Goal: Navigation & Orientation: Find specific page/section

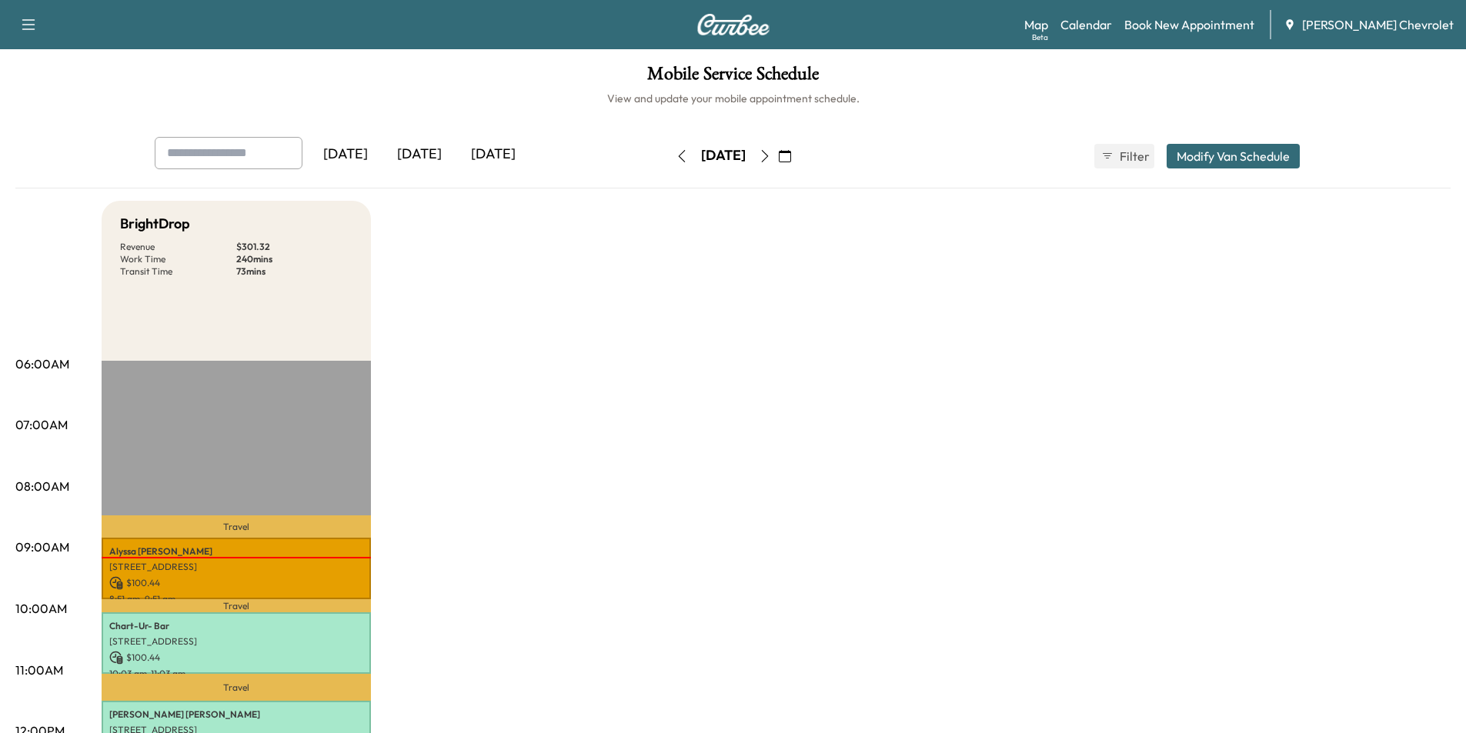
click at [771, 154] on icon "button" at bounding box center [765, 156] width 12 height 12
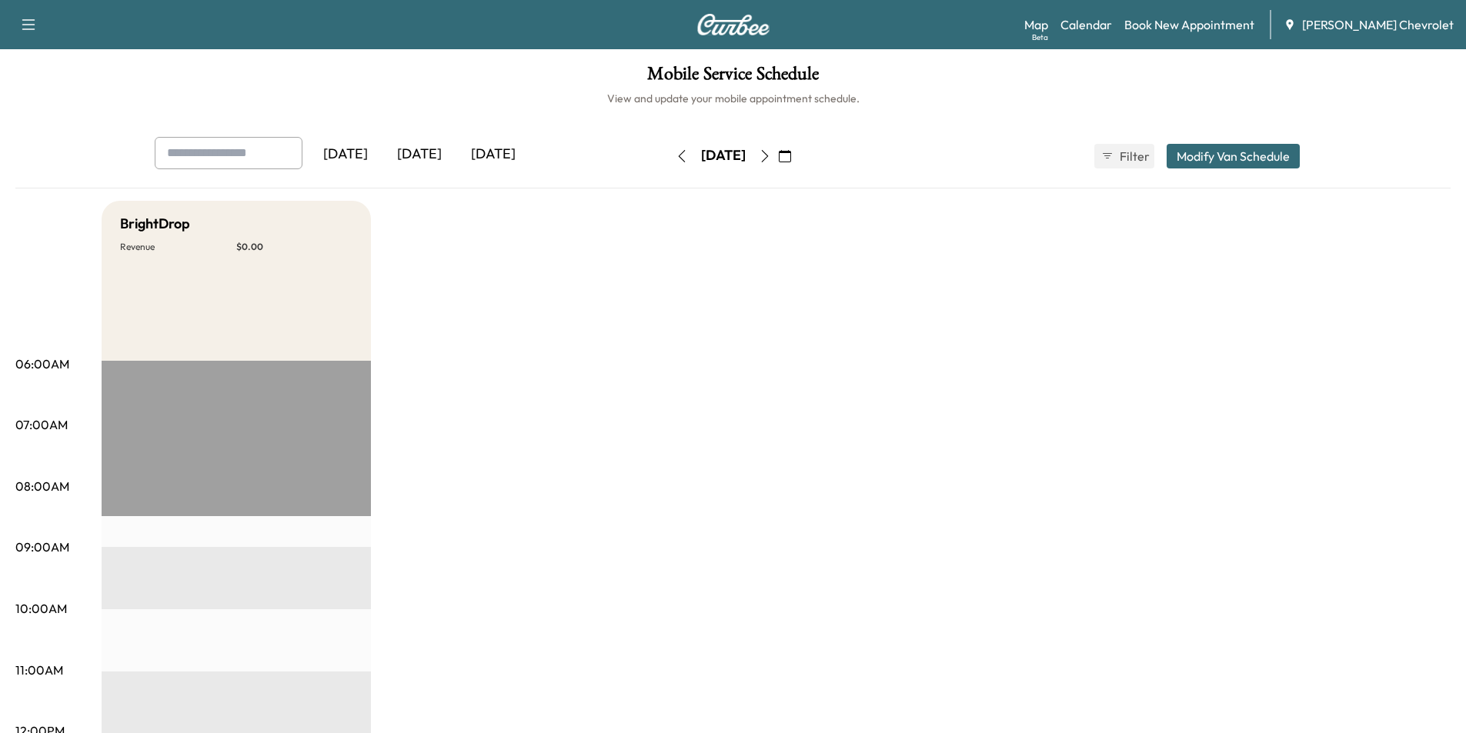
click at [771, 155] on icon "button" at bounding box center [765, 156] width 12 height 12
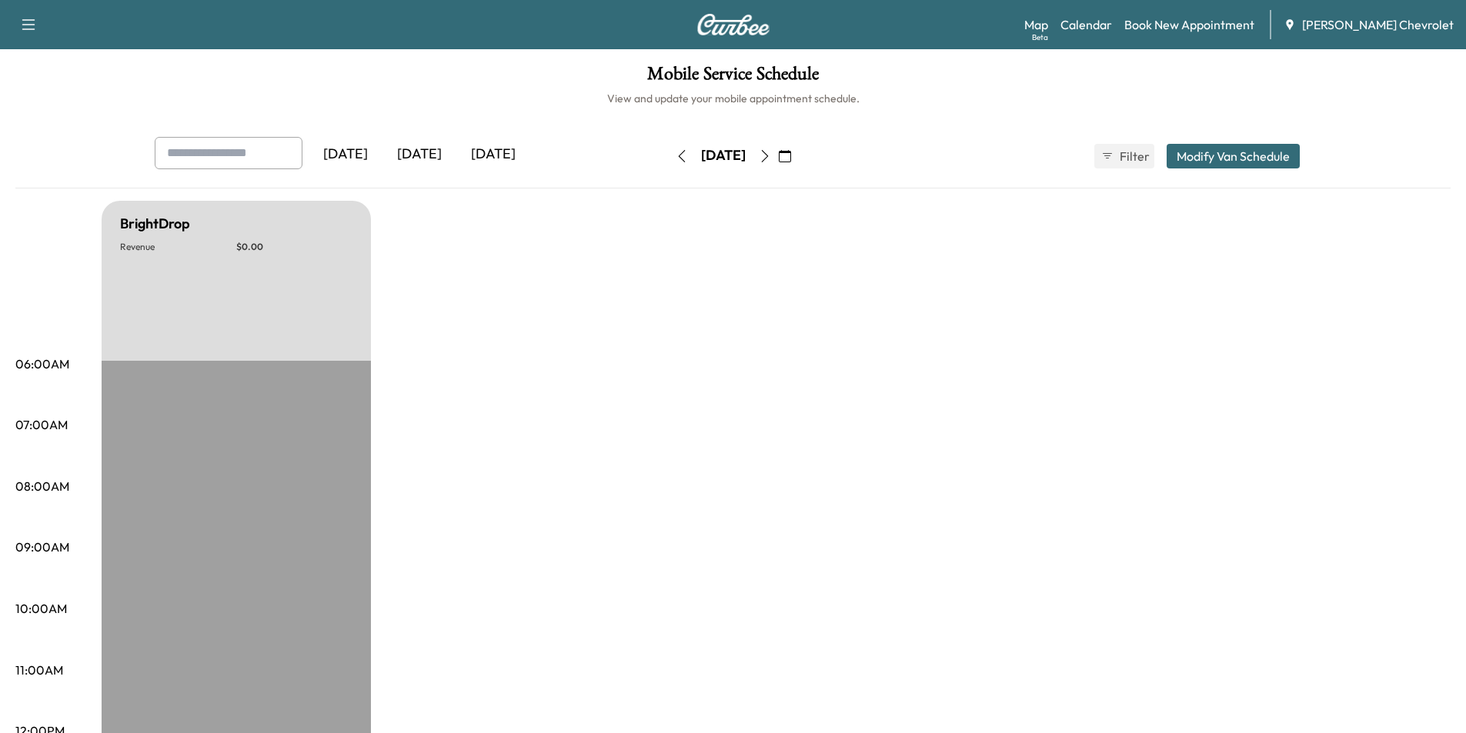
click at [771, 159] on icon "button" at bounding box center [765, 156] width 12 height 12
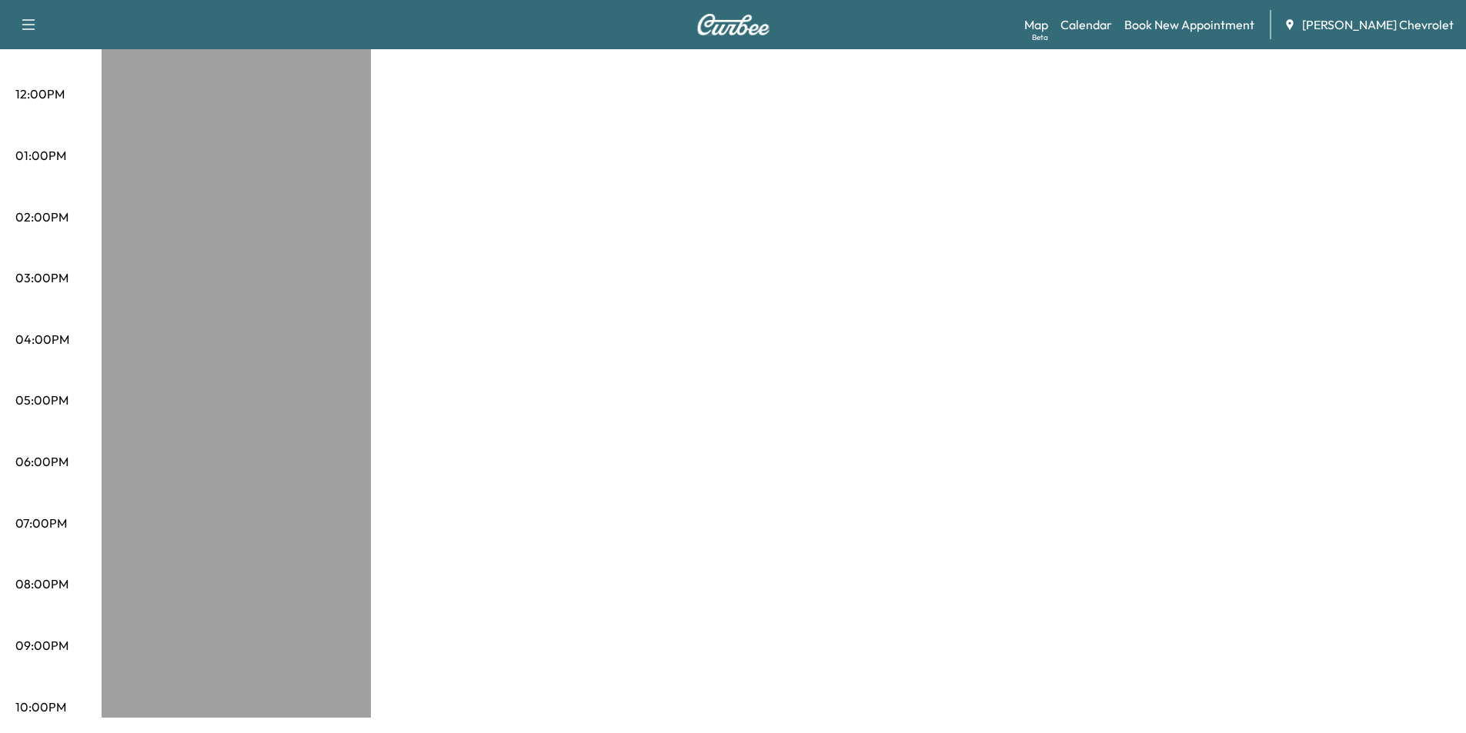
drag, startPoint x: 754, startPoint y: 403, endPoint x: 678, endPoint y: 390, distance: 77.2
click at [678, 390] on div "BrightDrop Revenue $ 0.00 EST Start" at bounding box center [776, 141] width 1349 height 1154
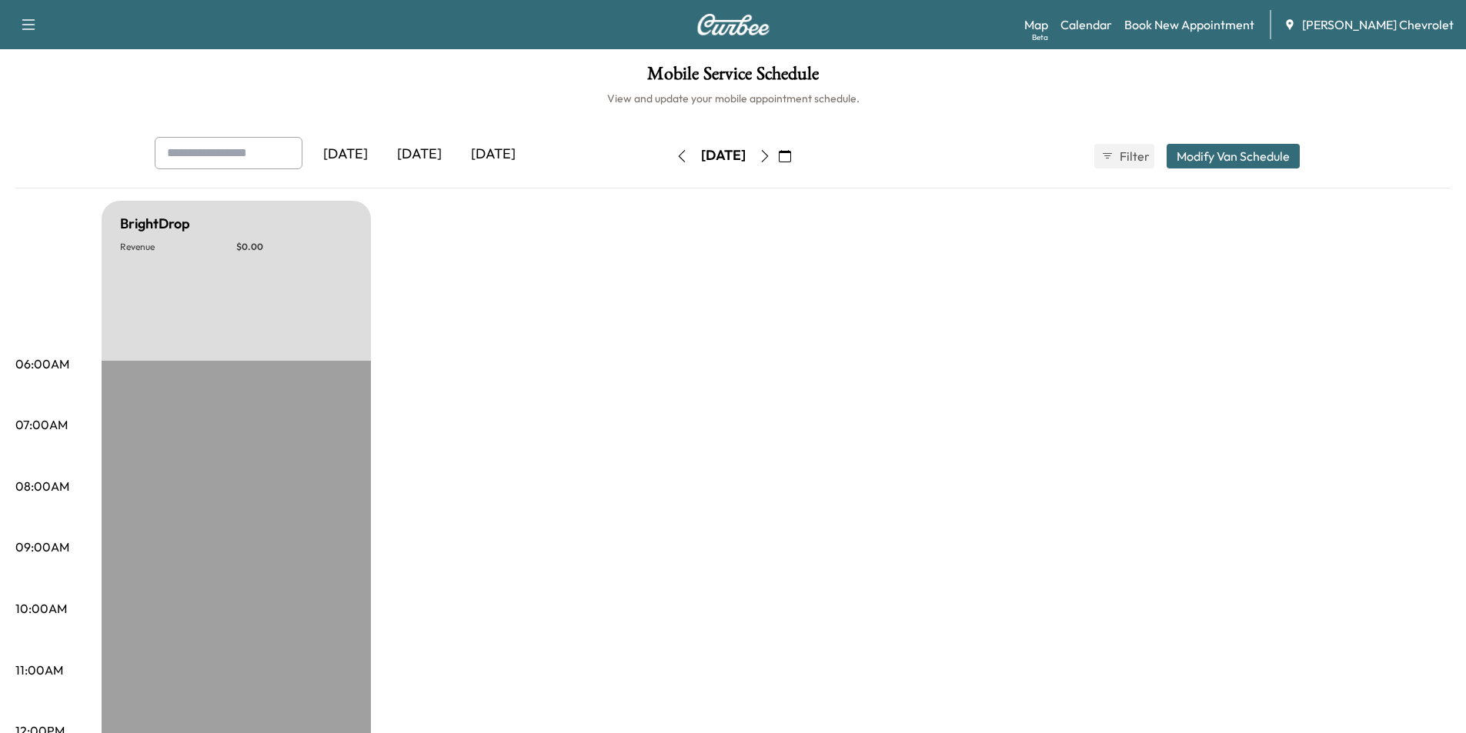
click at [411, 149] on div "[DATE]" at bounding box center [420, 154] width 74 height 35
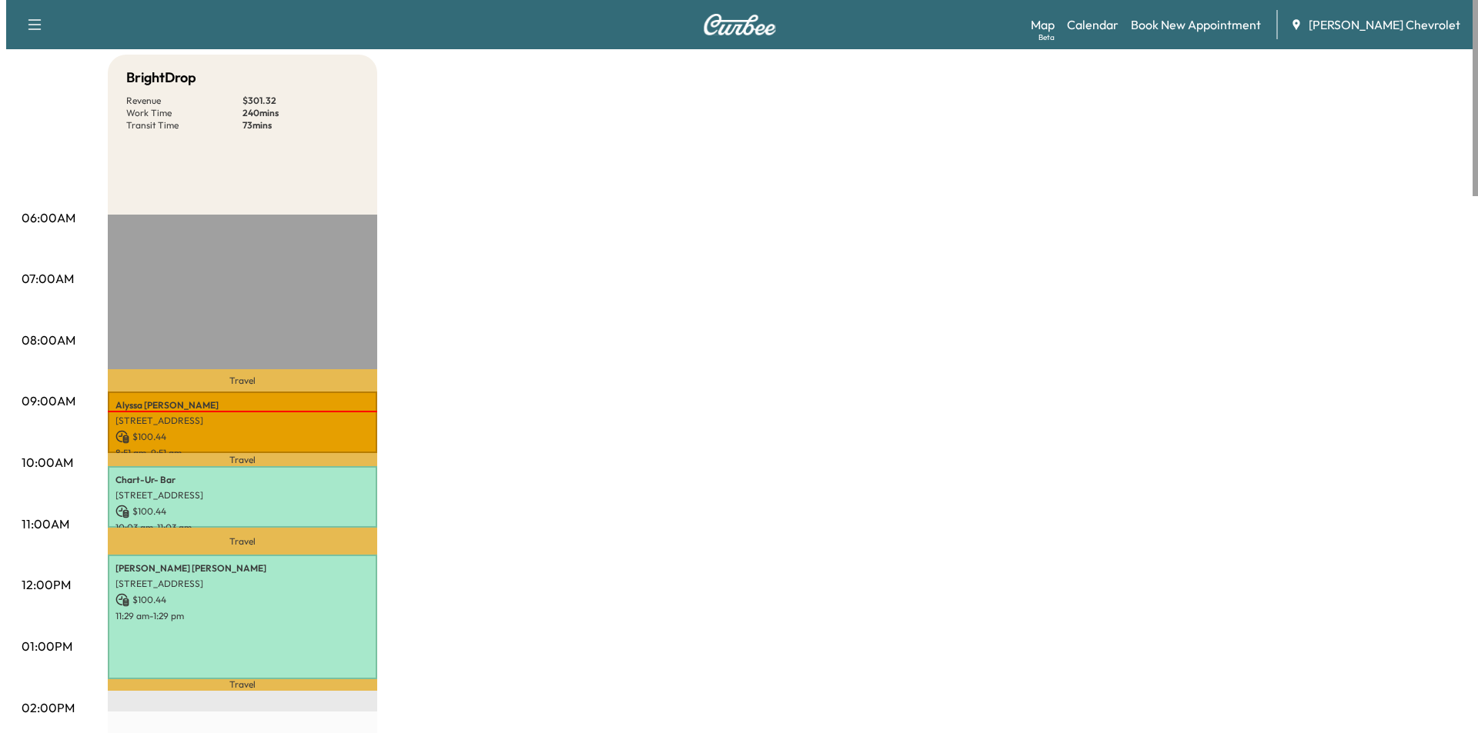
scroll to position [308, 0]
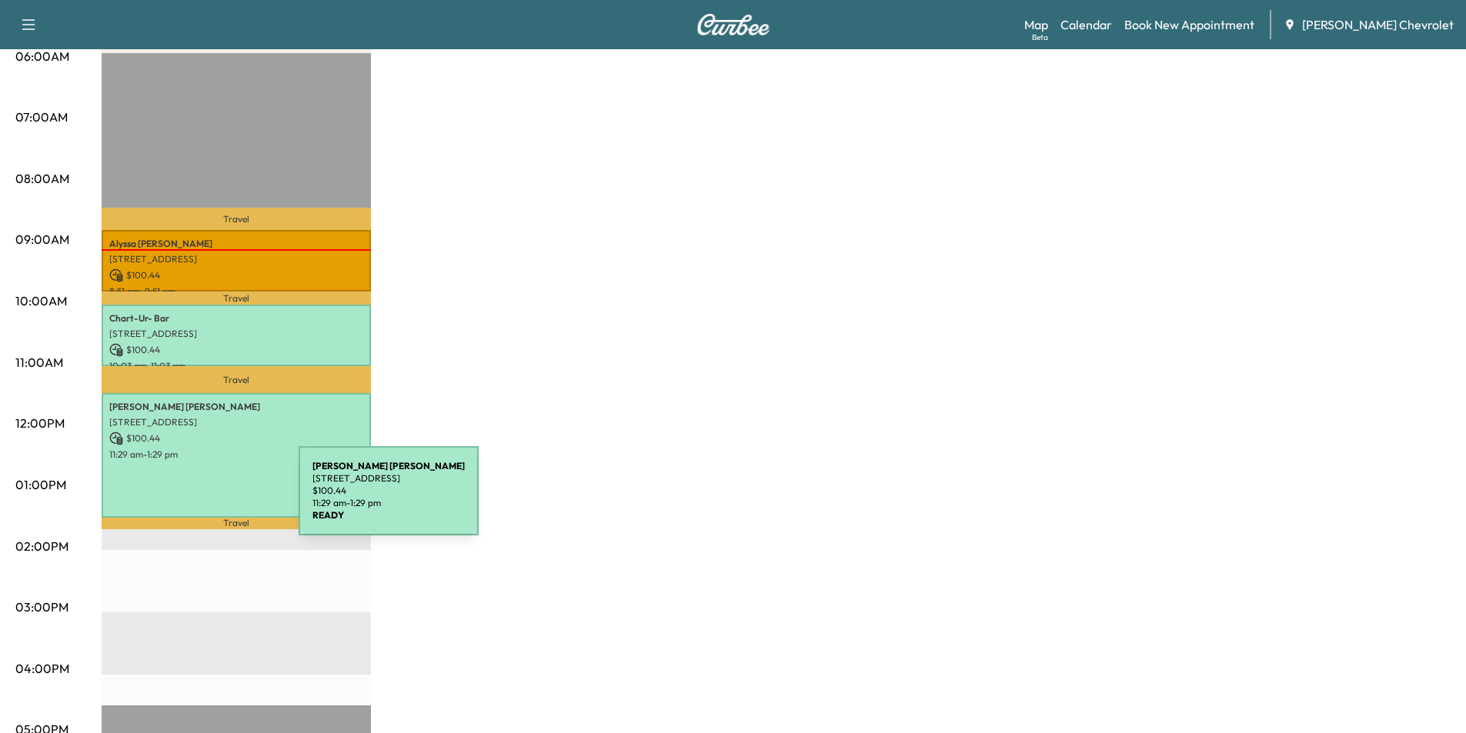
click at [190, 489] on div "[PERSON_NAME] [STREET_ADDRESS][PERSON_NAME] $ 100.44 11:29 am - 1:29 pm" at bounding box center [236, 455] width 269 height 125
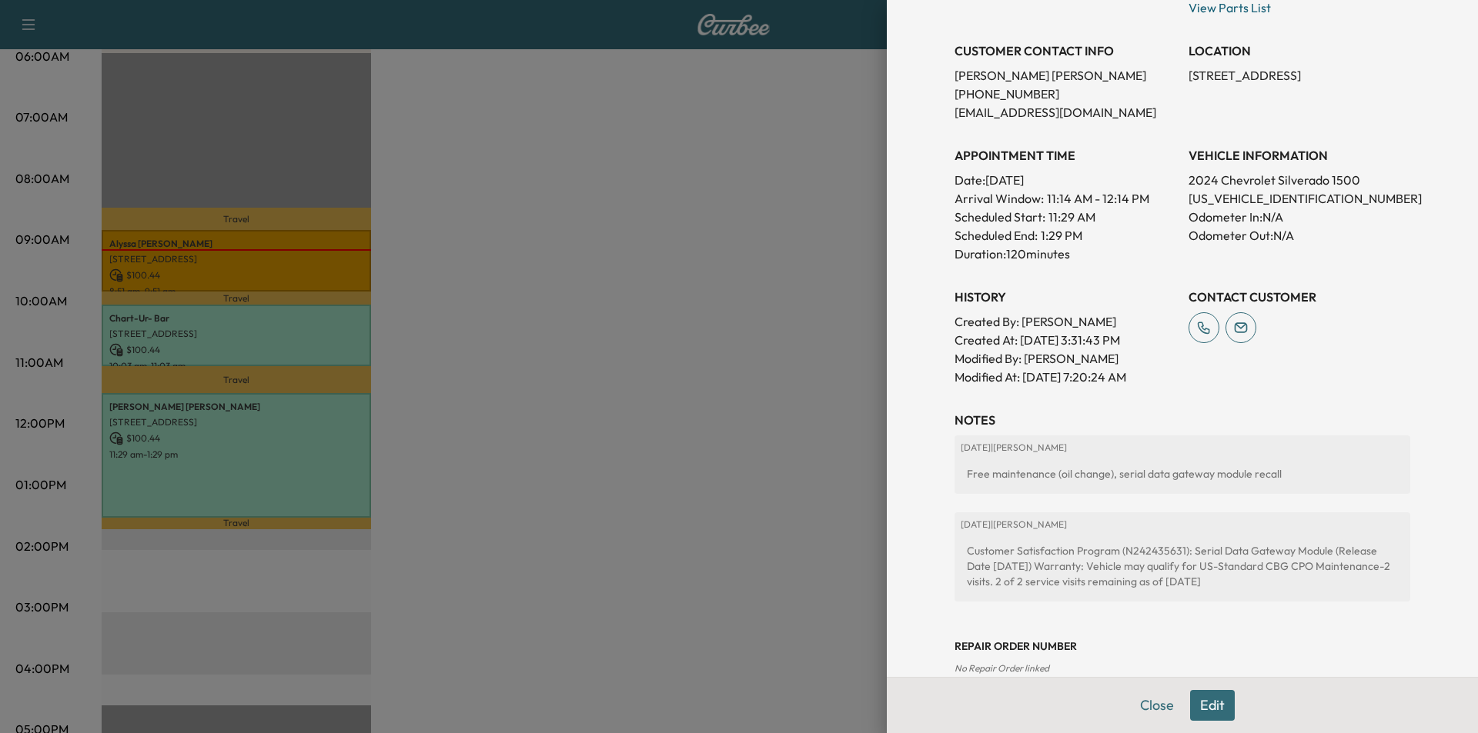
scroll to position [385, 0]
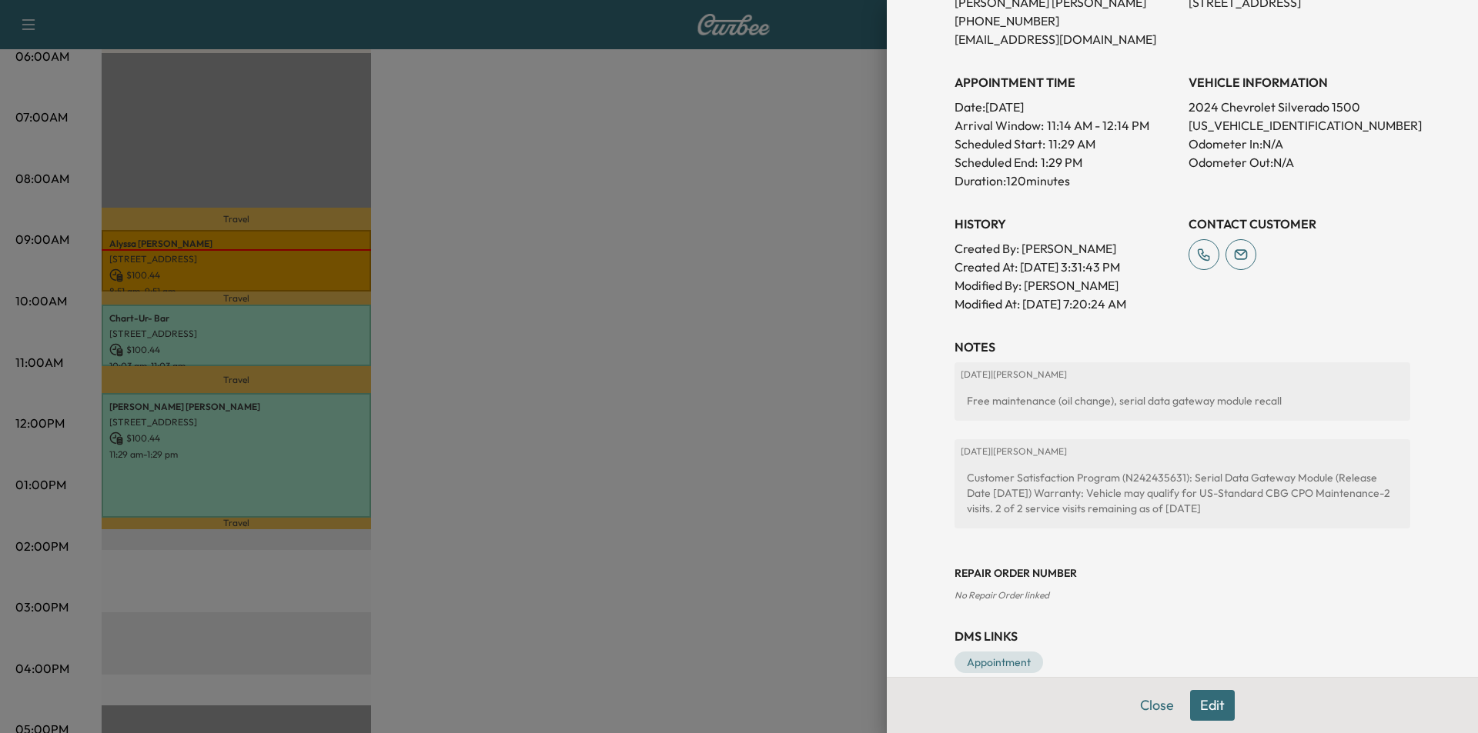
click at [1208, 710] on button "Edit" at bounding box center [1212, 705] width 45 height 31
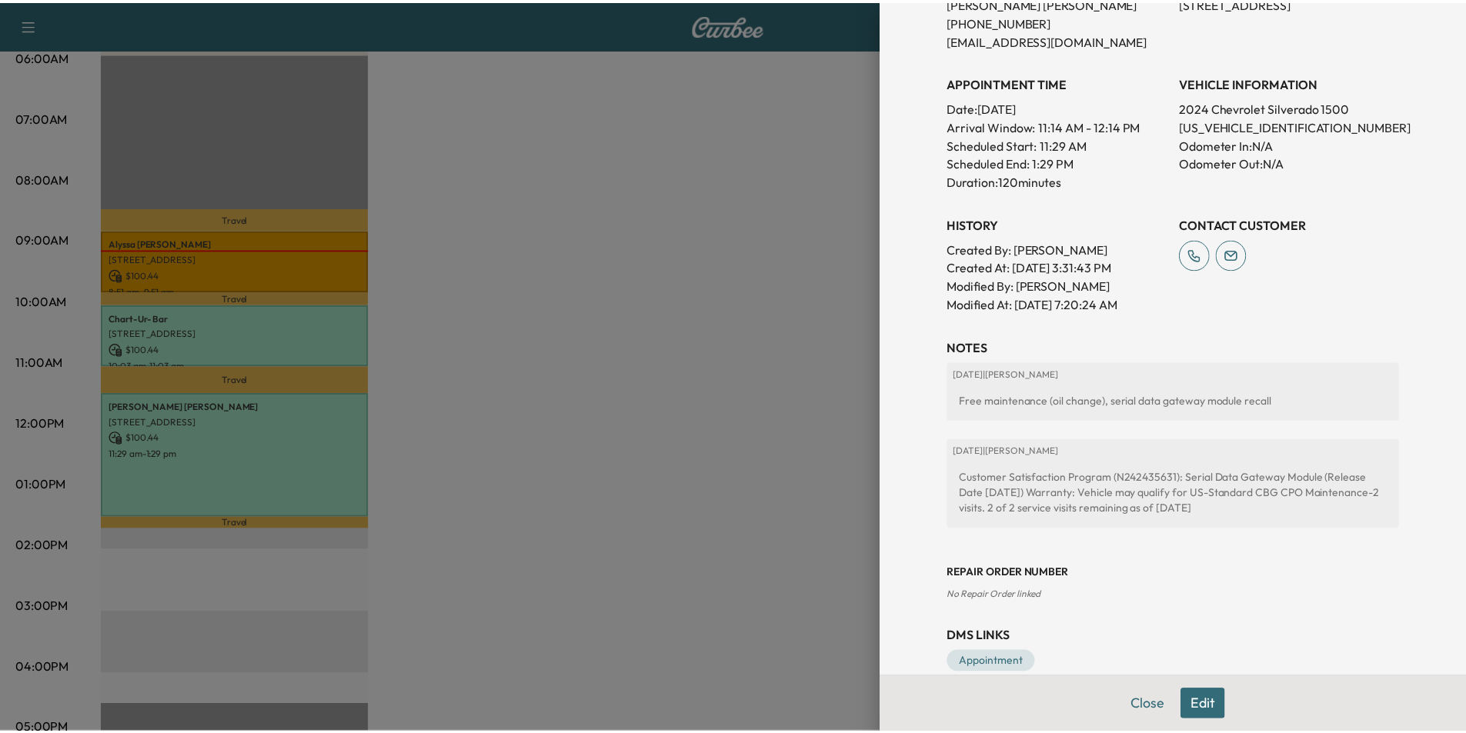
scroll to position [417, 0]
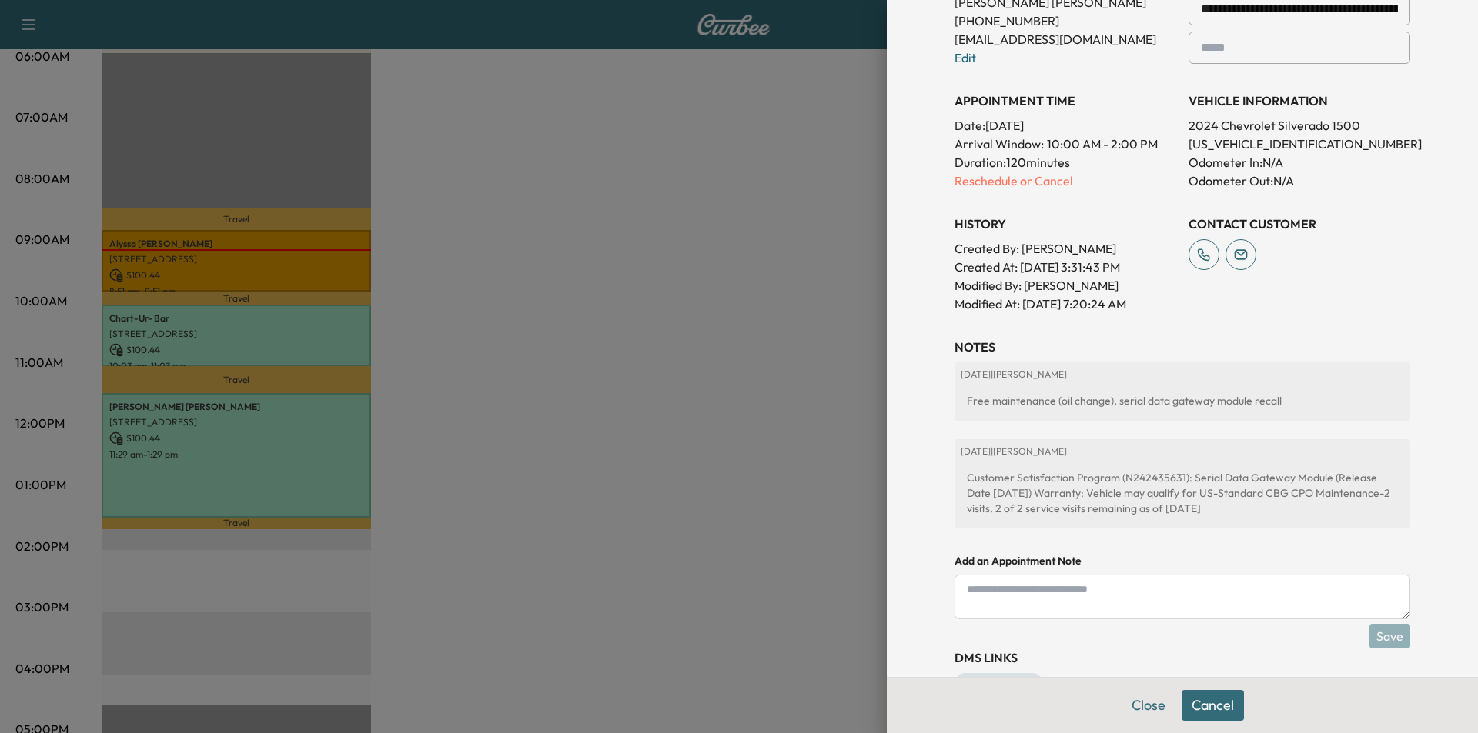
click at [1135, 703] on button "Close" at bounding box center [1148, 705] width 54 height 31
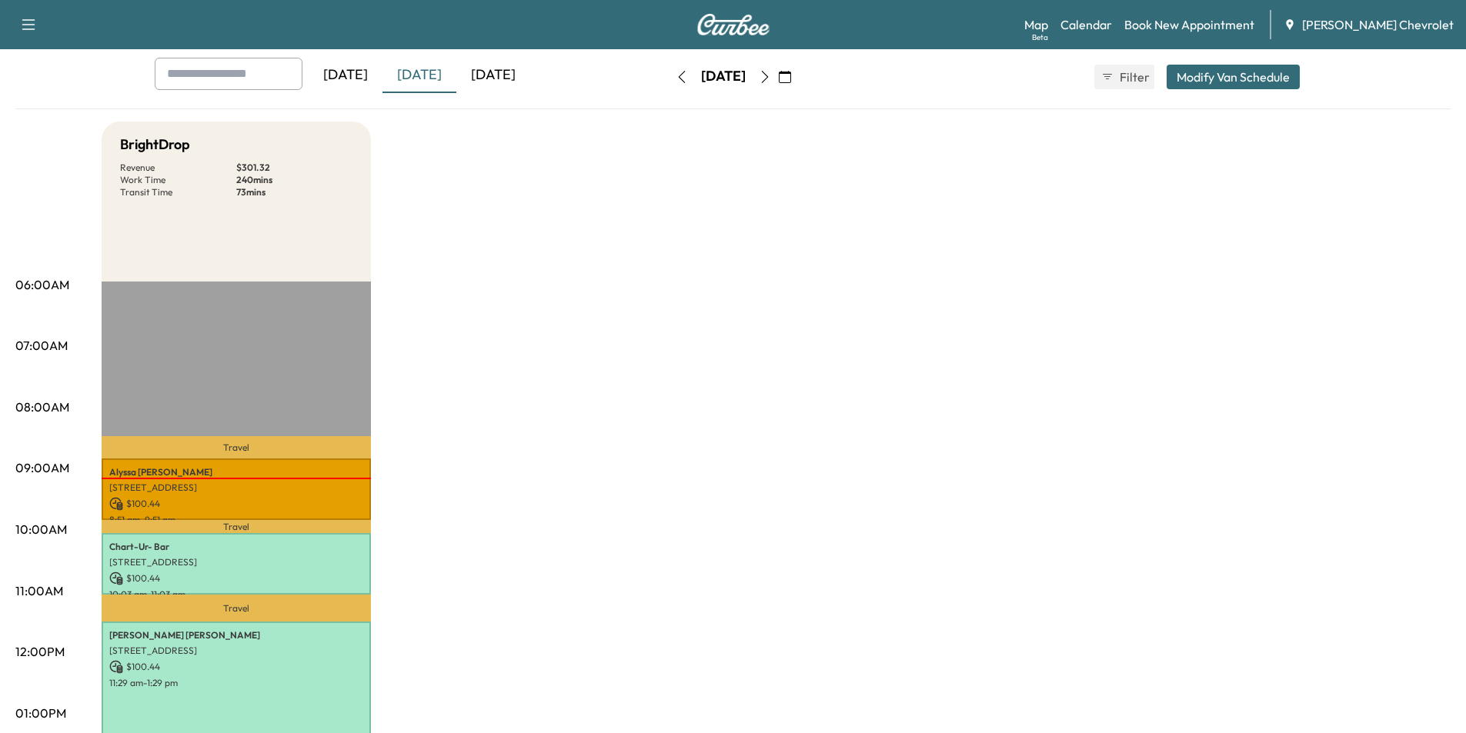
scroll to position [0, 0]
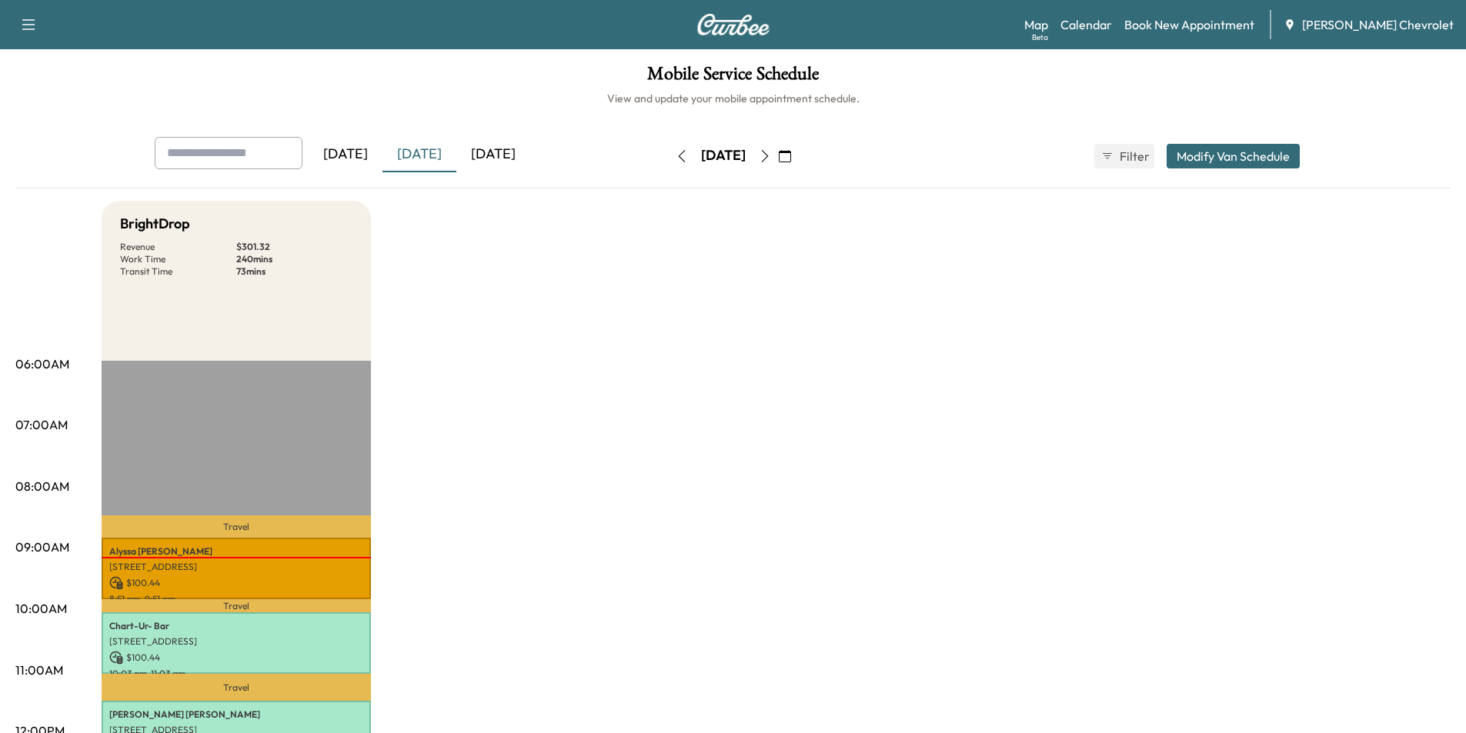
click at [346, 155] on div "[DATE]" at bounding box center [346, 154] width 74 height 35
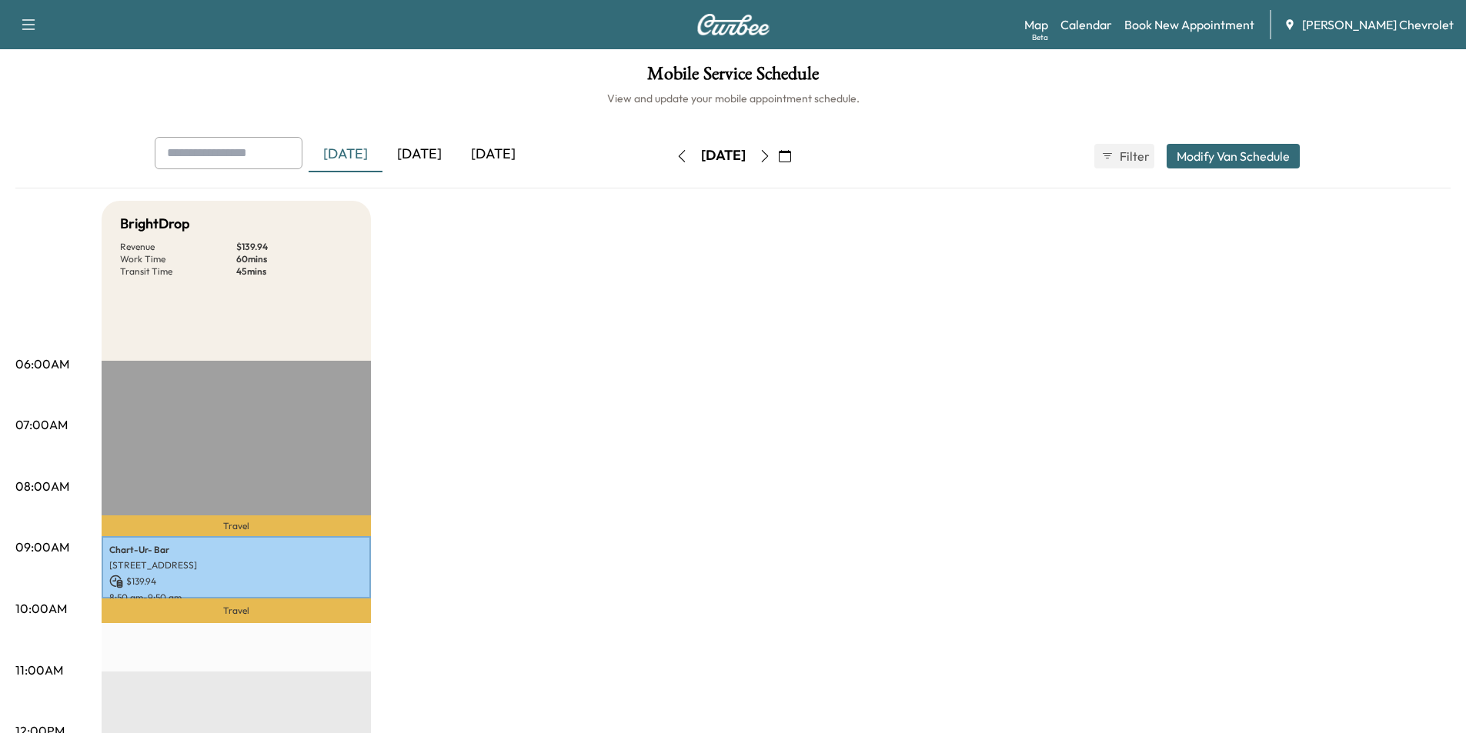
click at [433, 152] on div "[DATE]" at bounding box center [420, 154] width 74 height 35
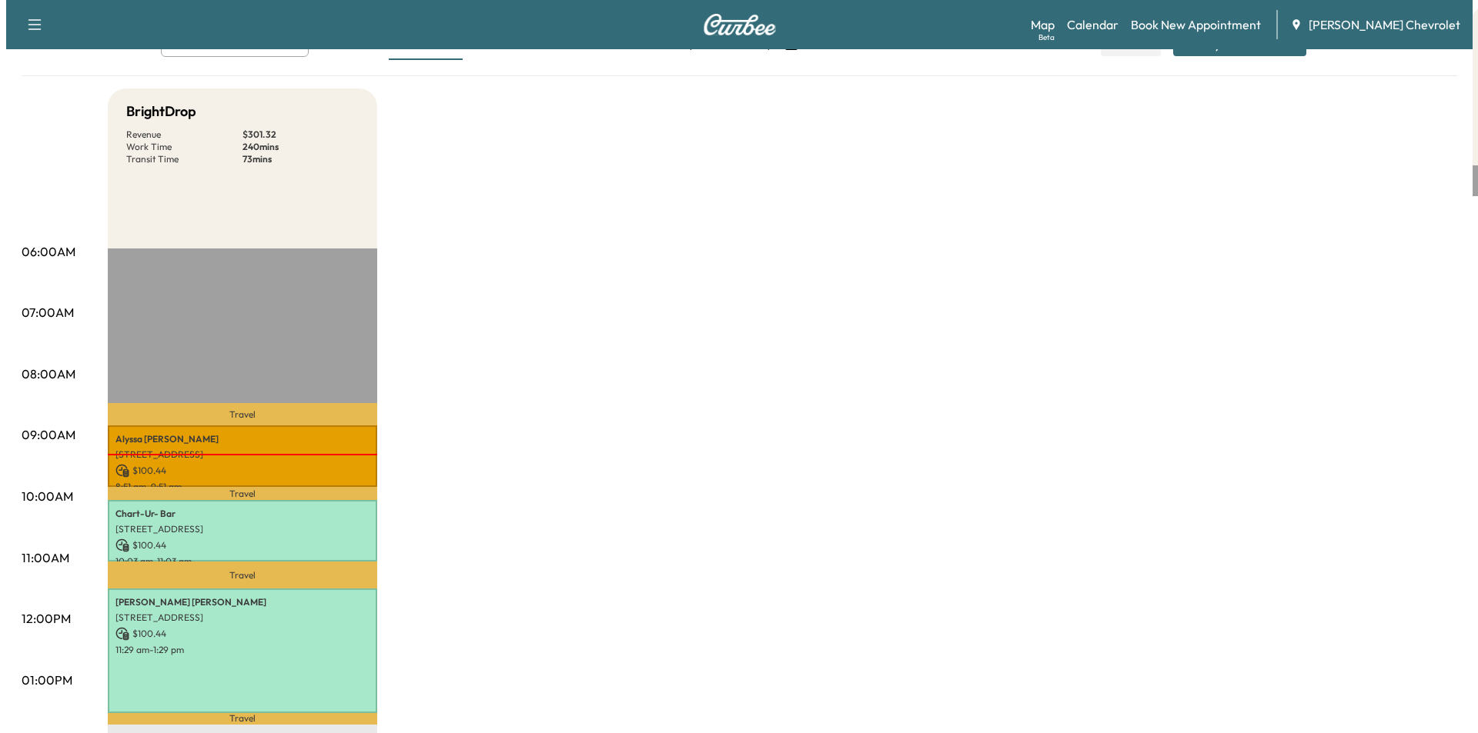
scroll to position [308, 0]
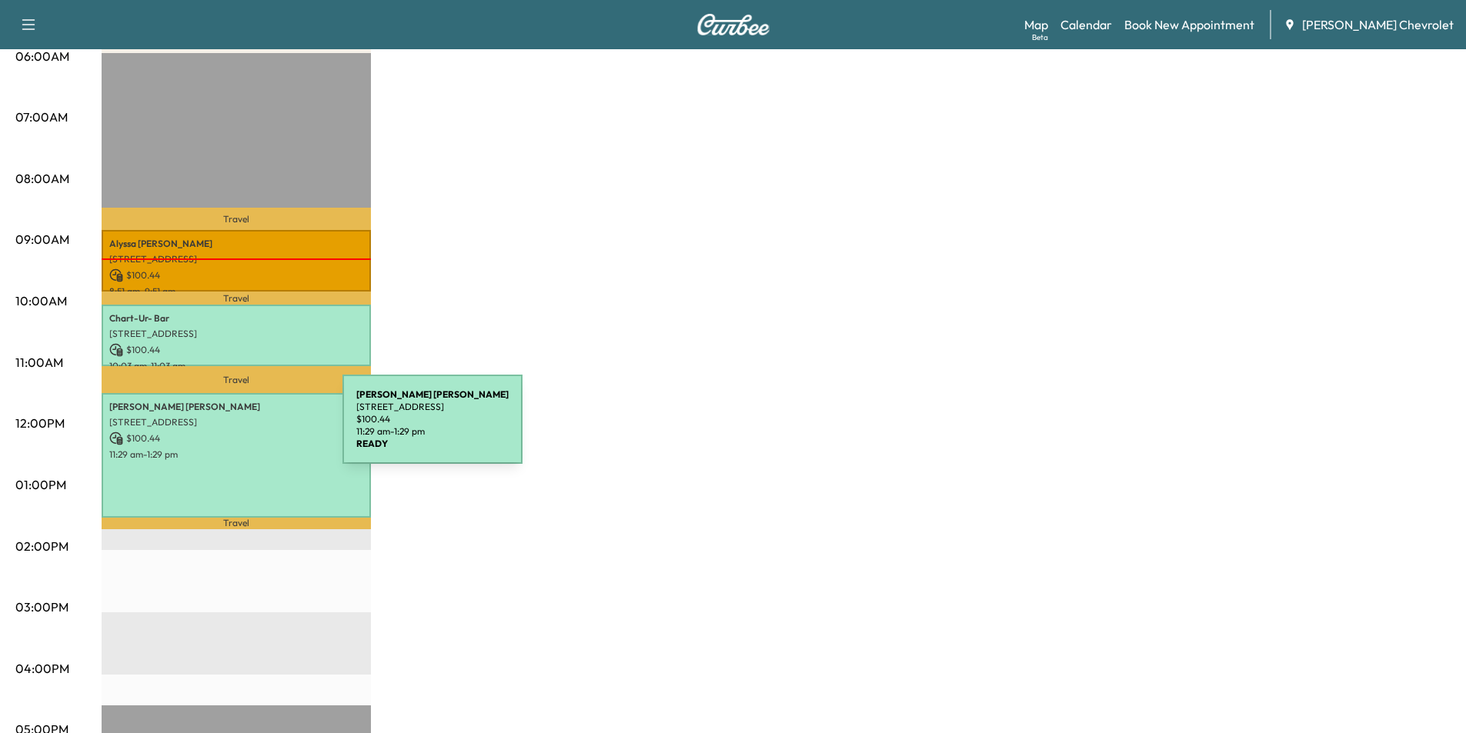
click at [227, 432] on p "$ 100.44" at bounding box center [236, 439] width 254 height 14
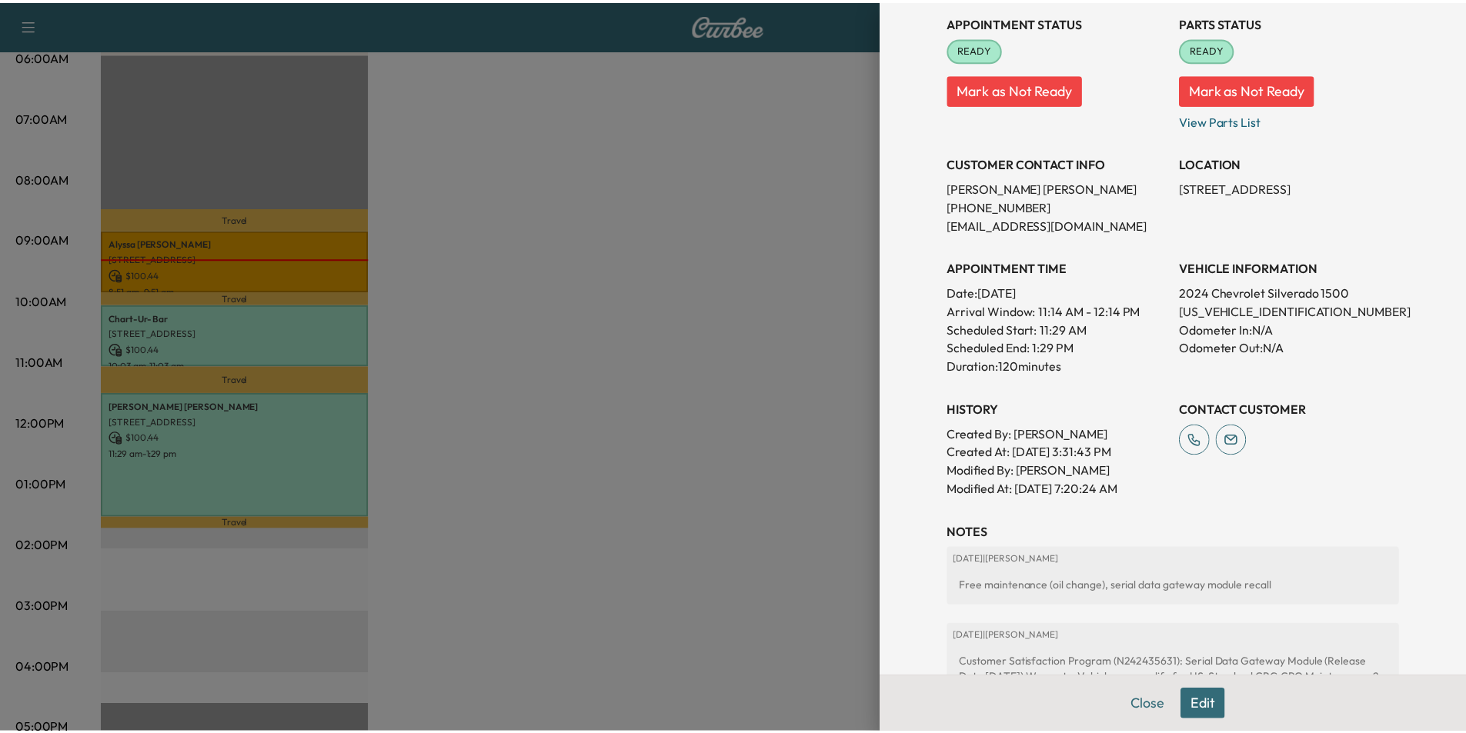
scroll to position [231, 0]
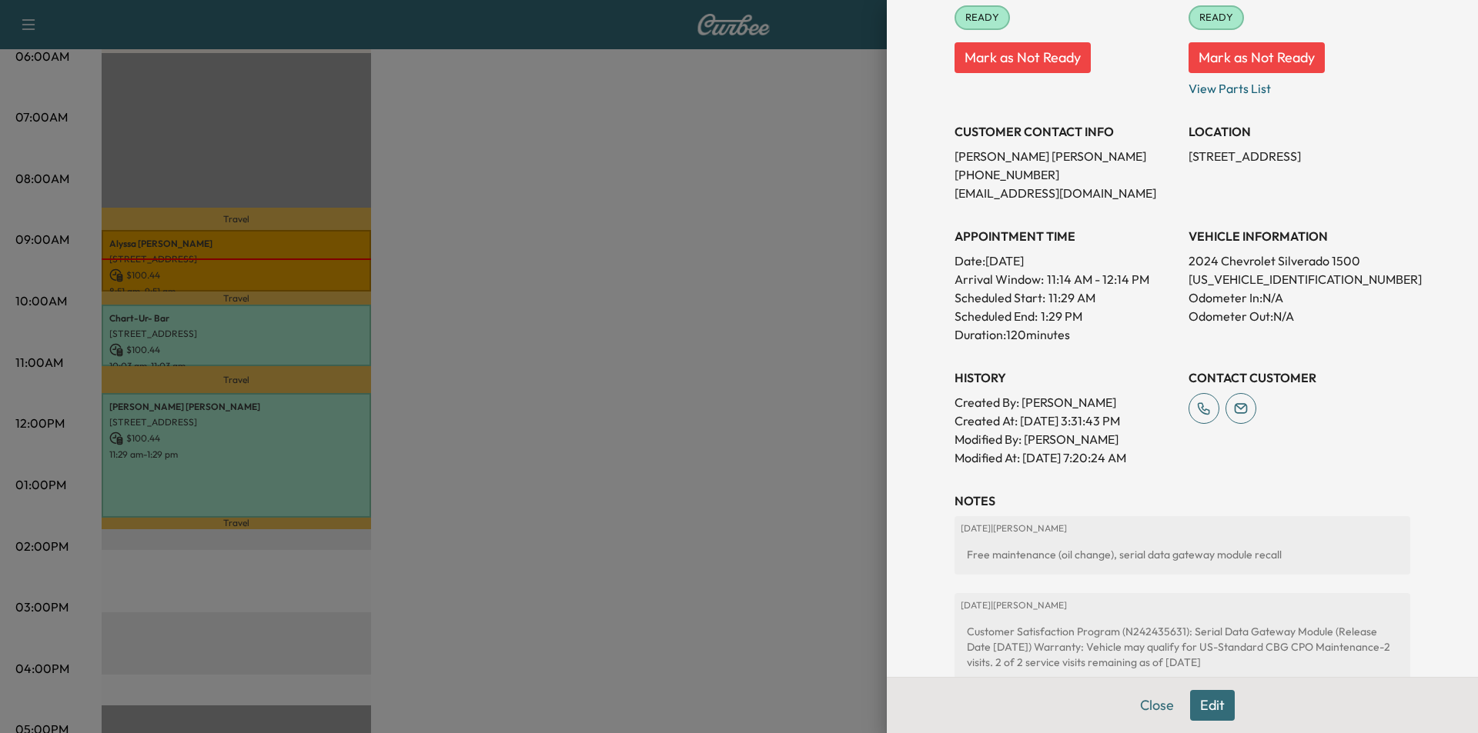
click at [733, 287] on div at bounding box center [739, 366] width 1478 height 733
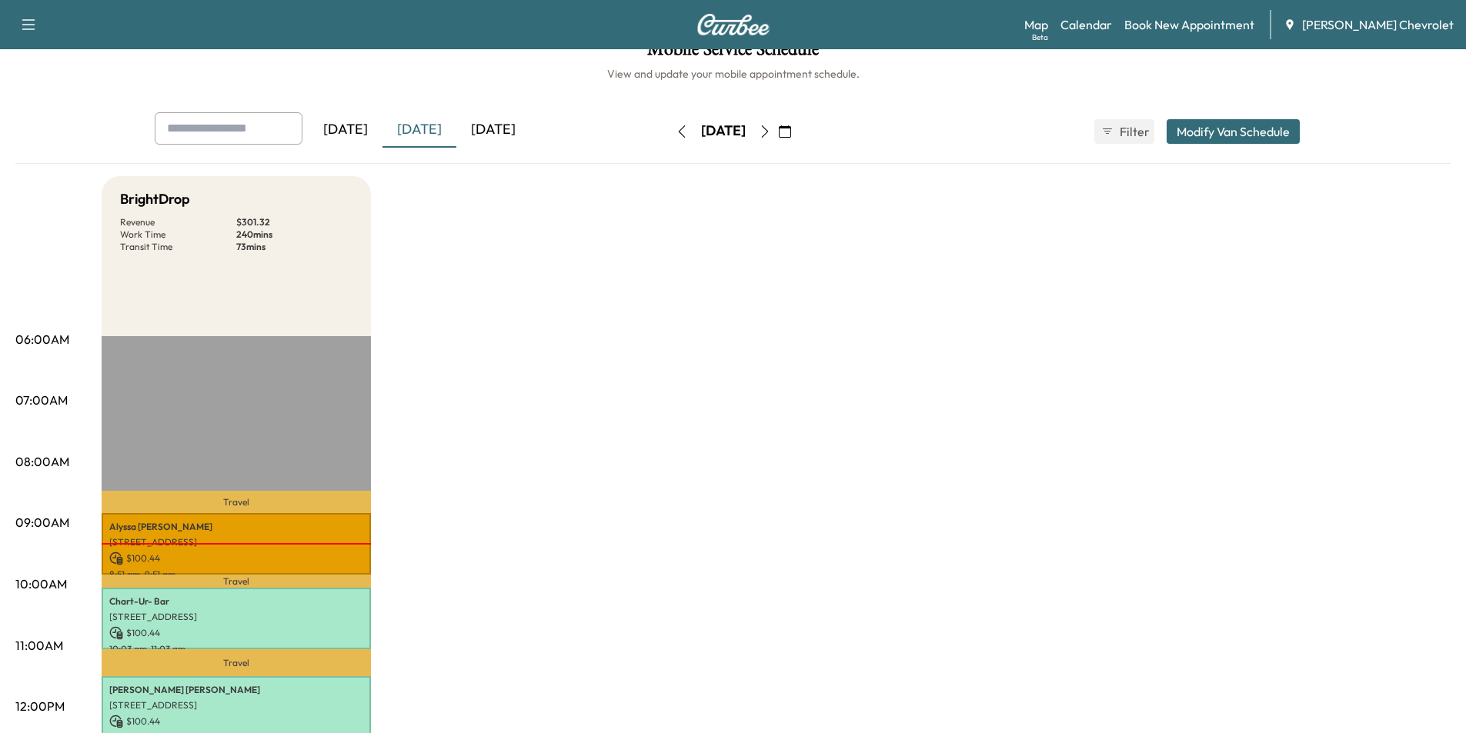
scroll to position [0, 0]
